Goal: Task Accomplishment & Management: Manage account settings

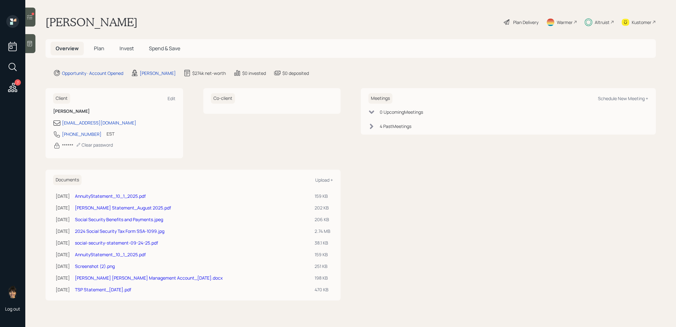
click at [127, 48] on span "Invest" at bounding box center [127, 48] width 14 height 7
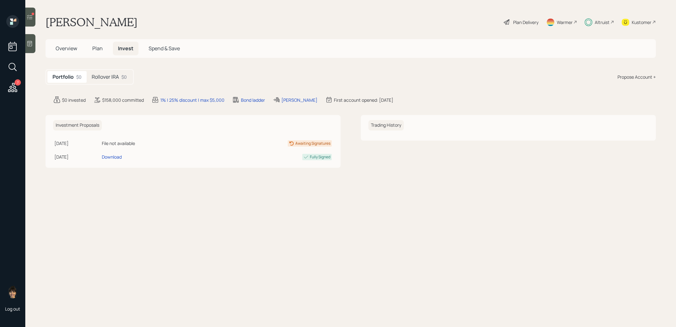
click at [120, 79] on div "Rollover IRA $0" at bounding box center [109, 77] width 45 height 12
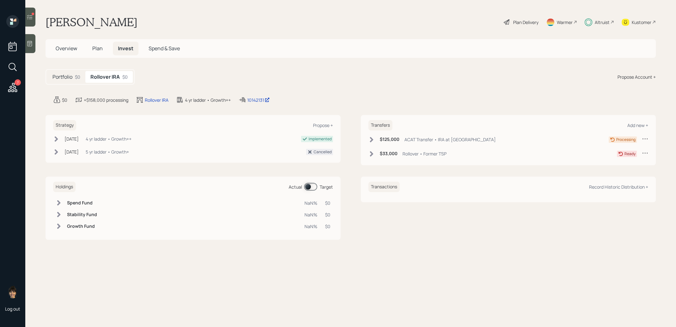
click at [373, 153] on icon at bounding box center [371, 154] width 6 height 6
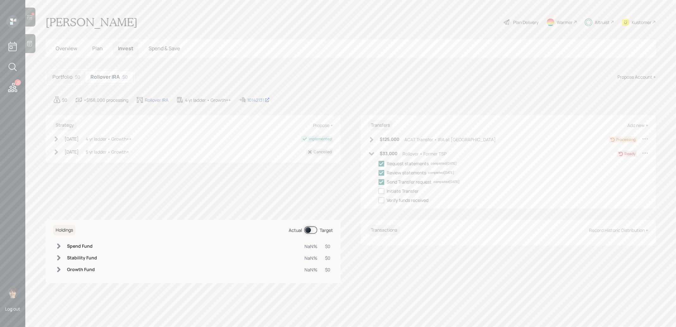
click at [309, 230] on span at bounding box center [310, 230] width 13 height 8
